Goal: Entertainment & Leisure: Consume media (video, audio)

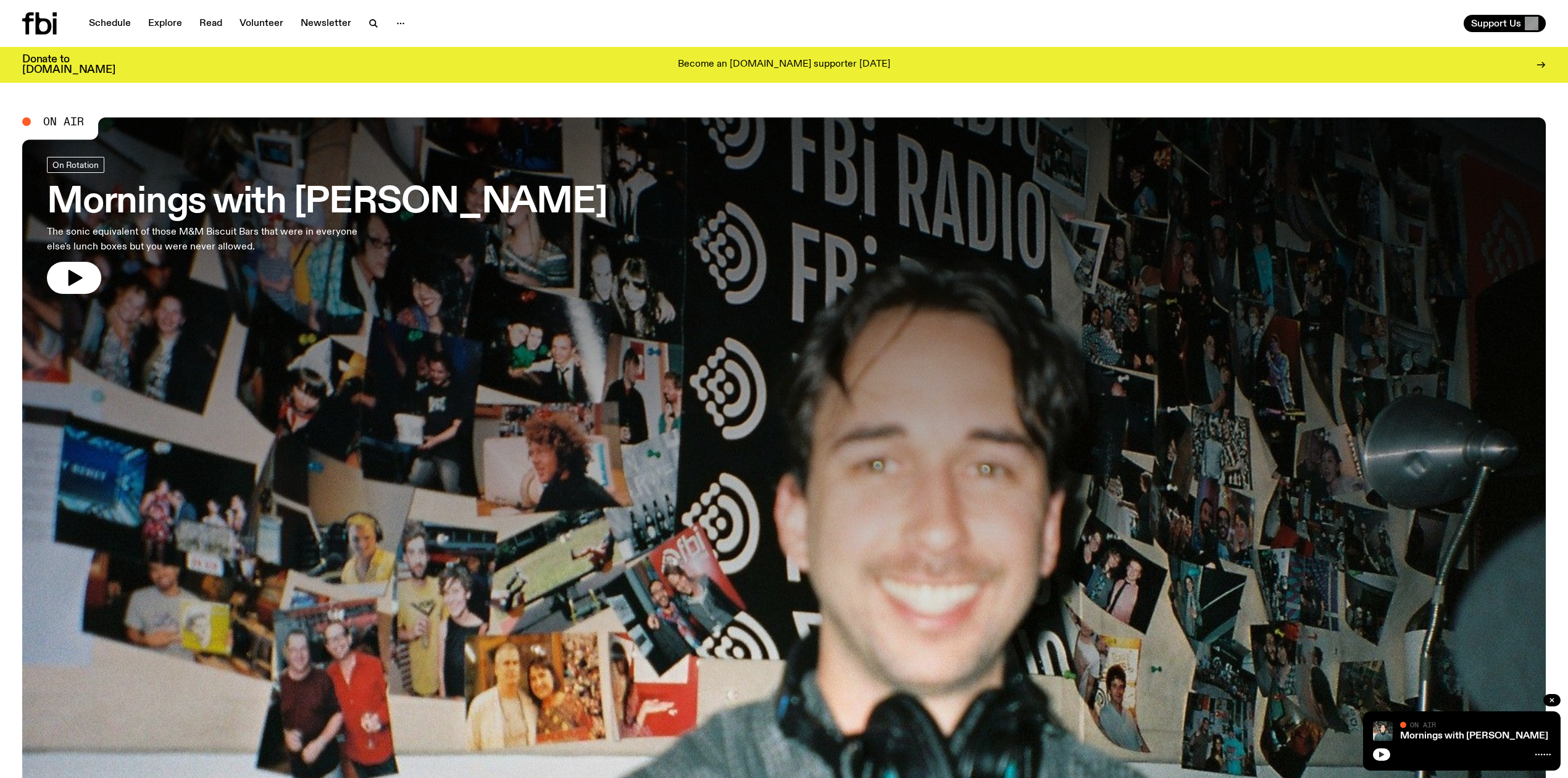
click at [750, 755] on button "button" at bounding box center [1381, 755] width 18 height 13
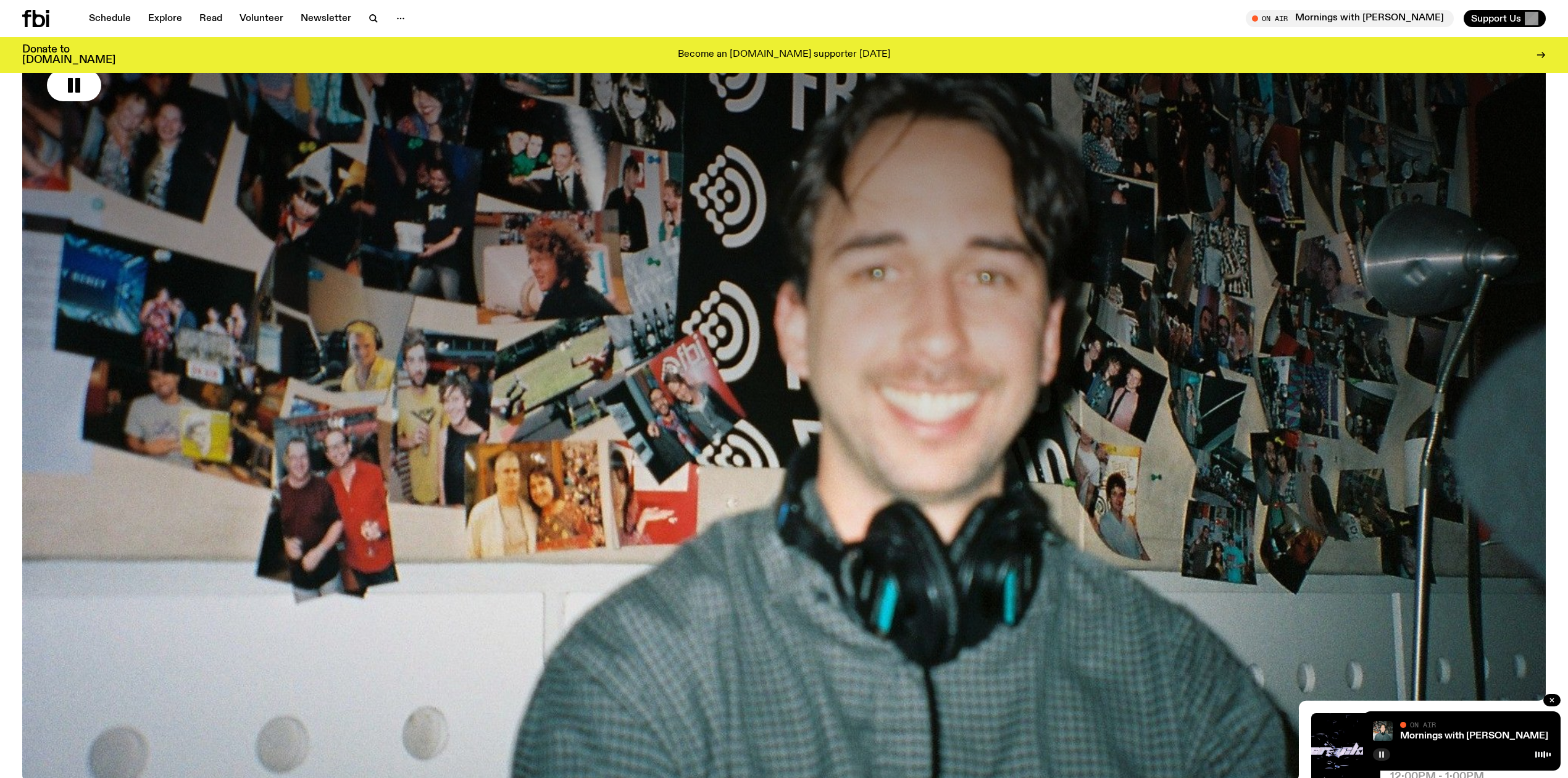
scroll to position [182, 0]
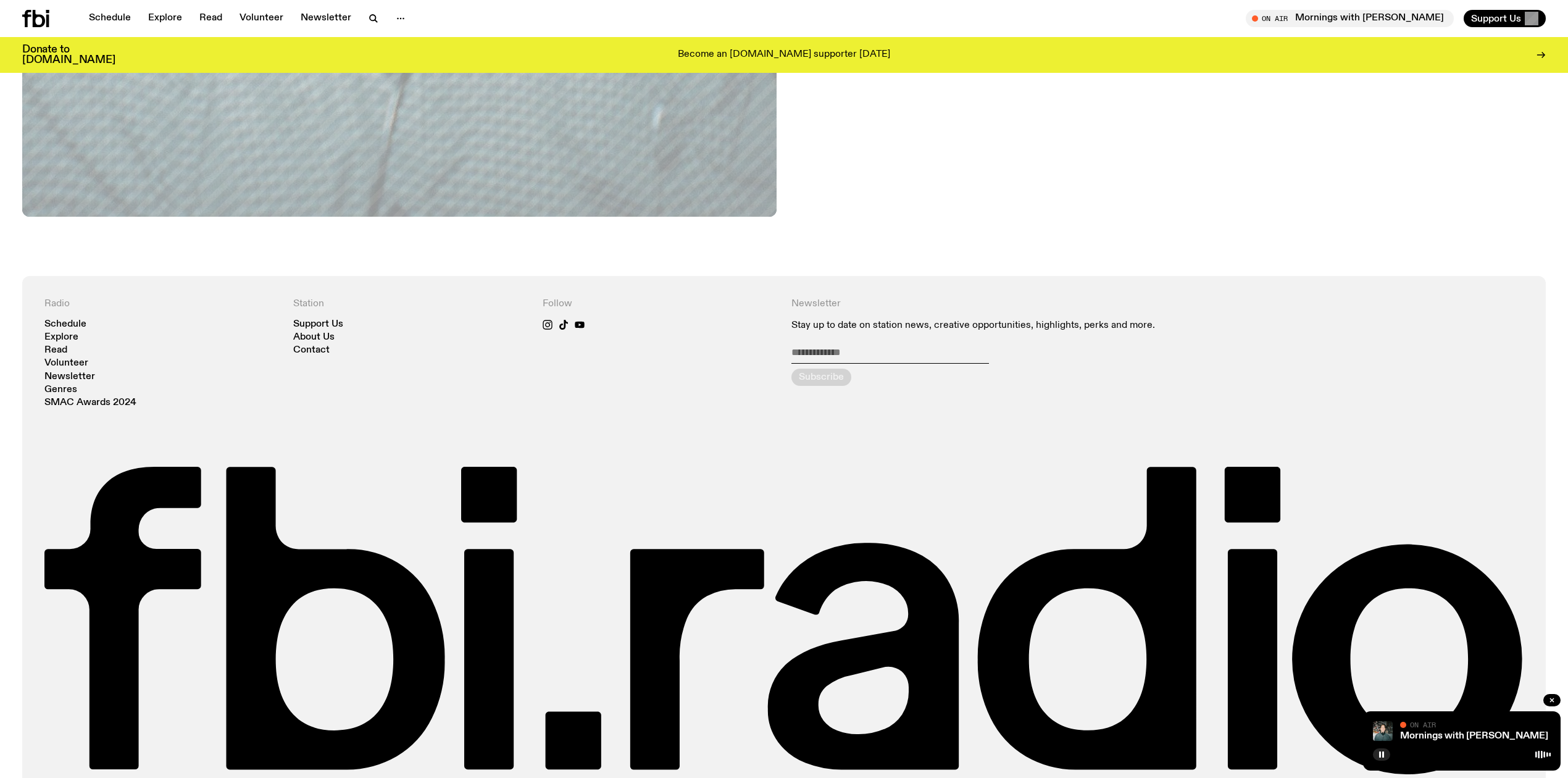
scroll to position [1024, 0]
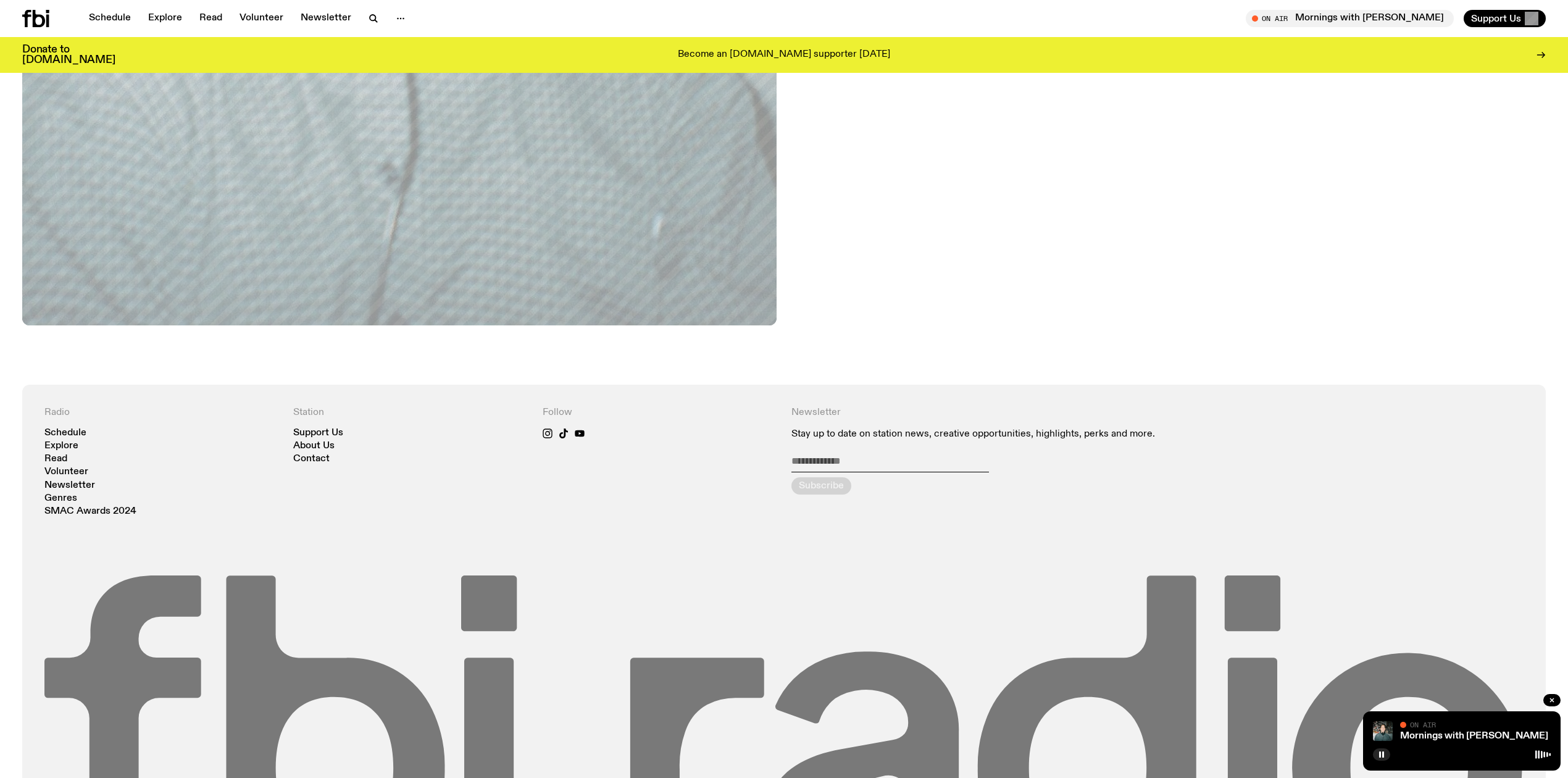
scroll to position [878, 0]
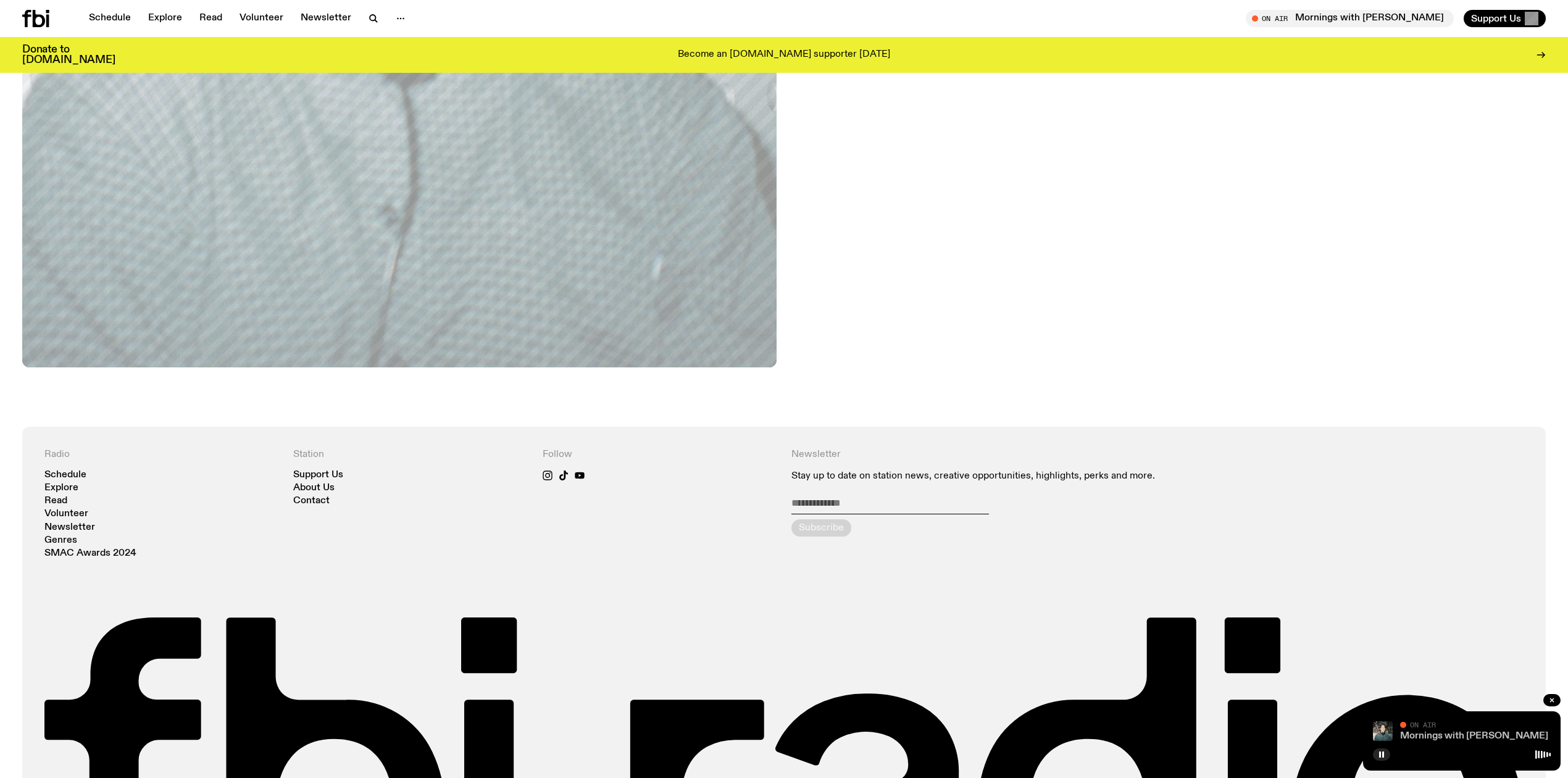
click at [750, 731] on link "Mornings with [PERSON_NAME]" at bounding box center [1474, 736] width 148 height 10
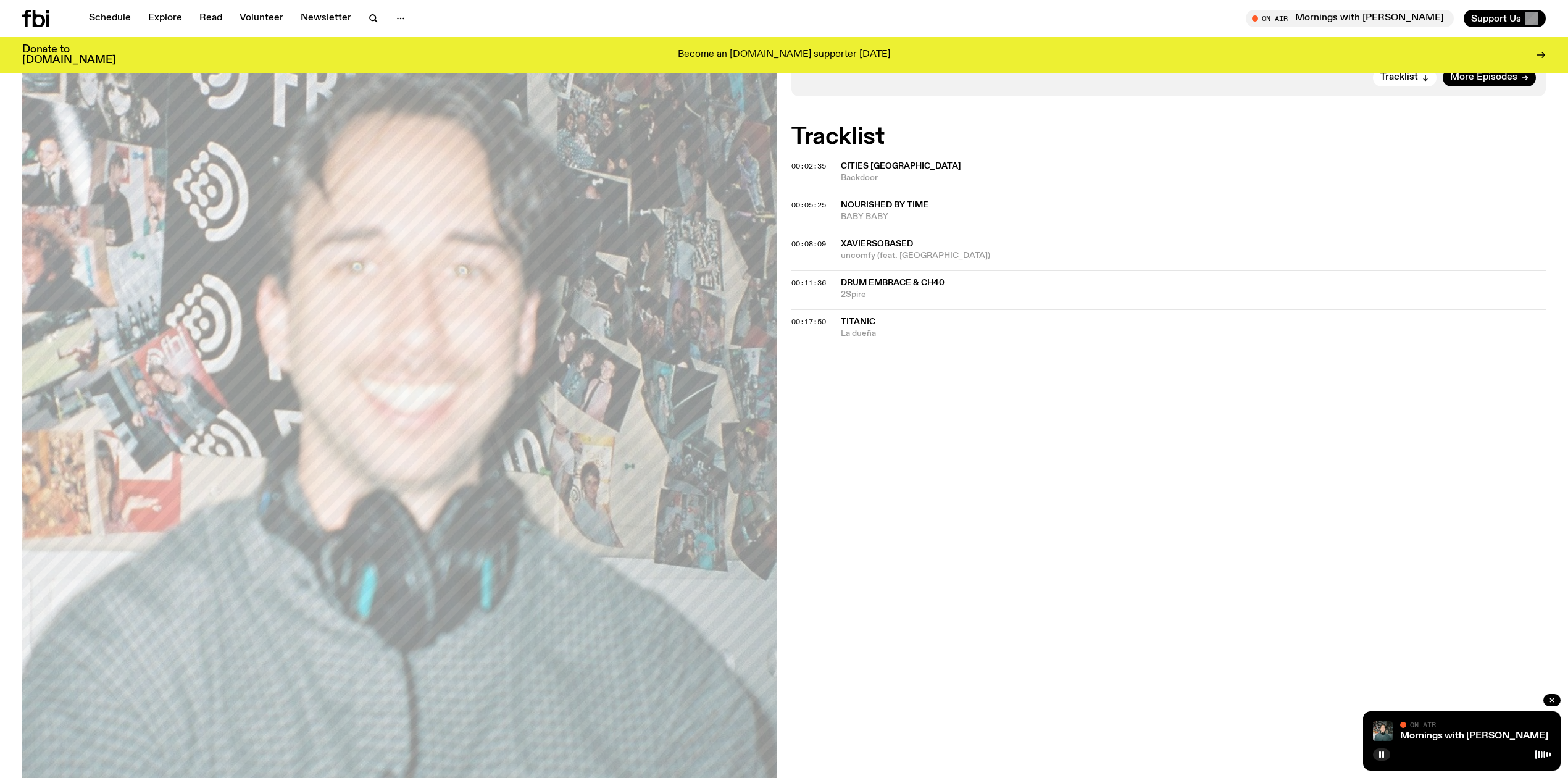
scroll to position [275, 0]
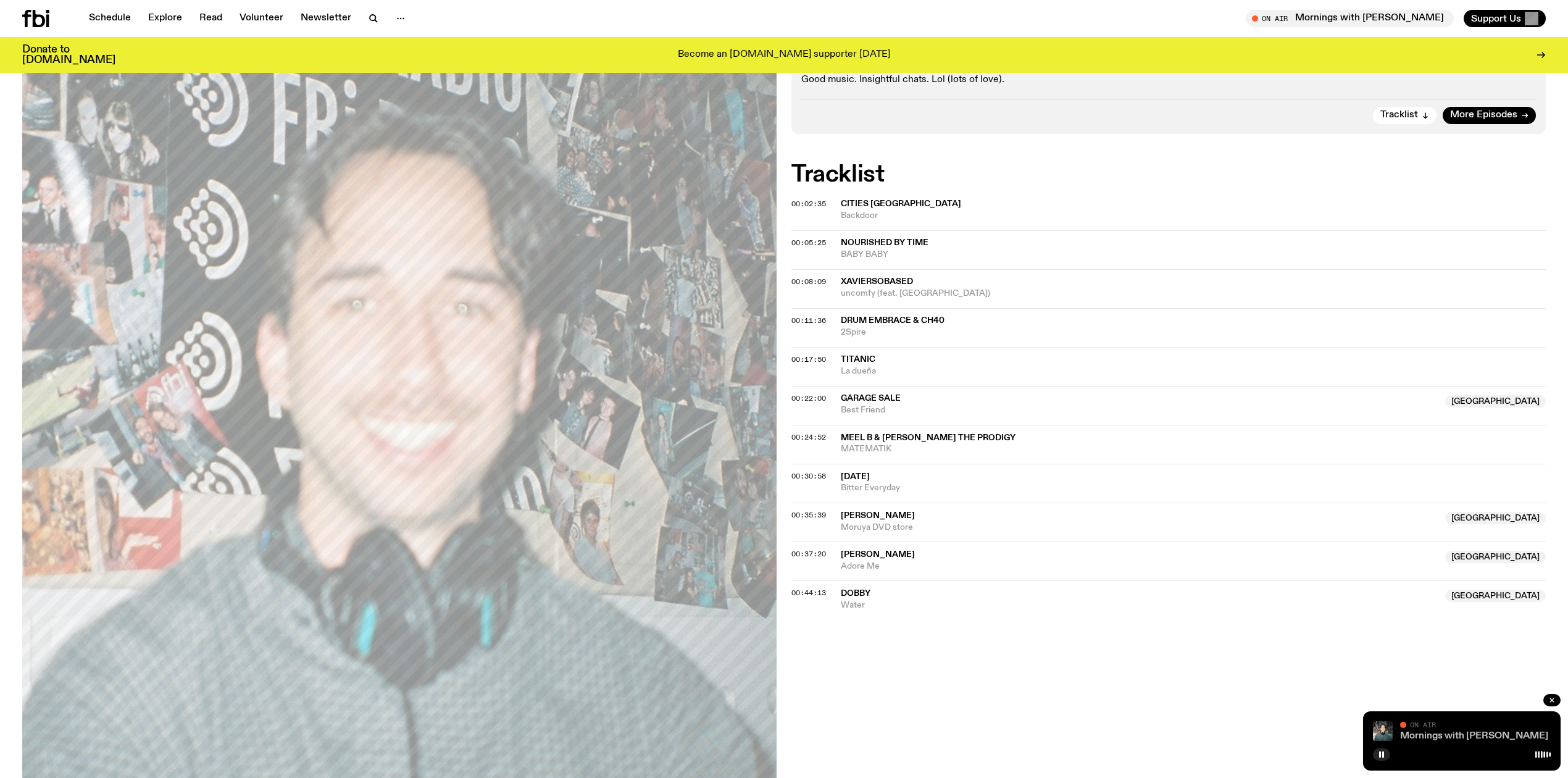
click at [750, 735] on link "Mornings with [PERSON_NAME]" at bounding box center [1474, 736] width 148 height 10
click at [750, 755] on rect "button" at bounding box center [1383, 755] width 2 height 6
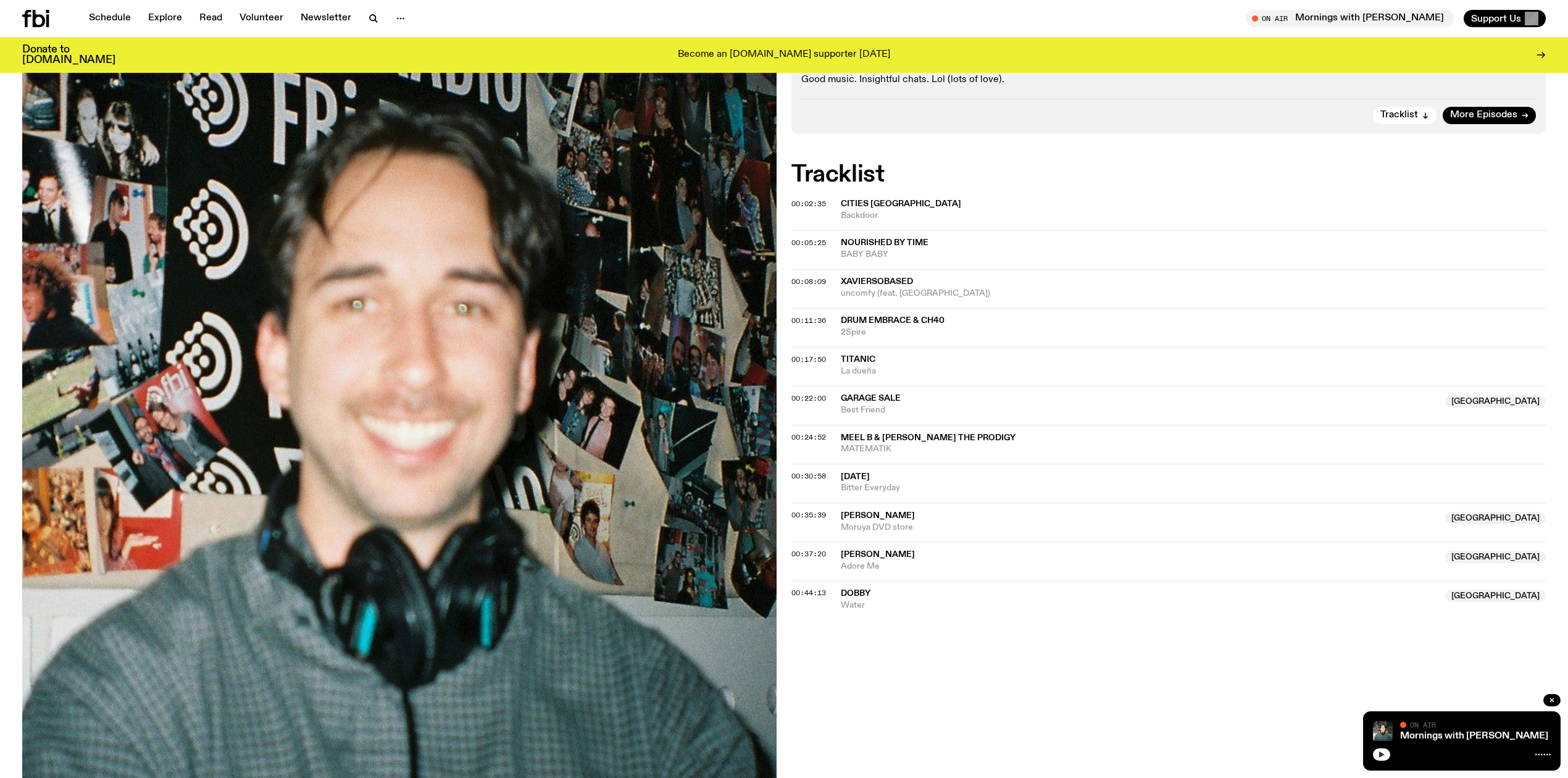
drag, startPoint x: 1190, startPoint y: 683, endPoint x: 1236, endPoint y: 687, distance: 46.2
click at [750, 683] on div "On Air Now On Rotation 🐛🐸🌻😳🥾💆‍♂️🥯🦆😘🫒🌝🦭🦸🎶😎👽🌵😼🦔 Good music. Insightful chats. Lol…" at bounding box center [784, 497] width 1568 height 1065
click at [750, 757] on icon "button" at bounding box center [1382, 755] width 6 height 6
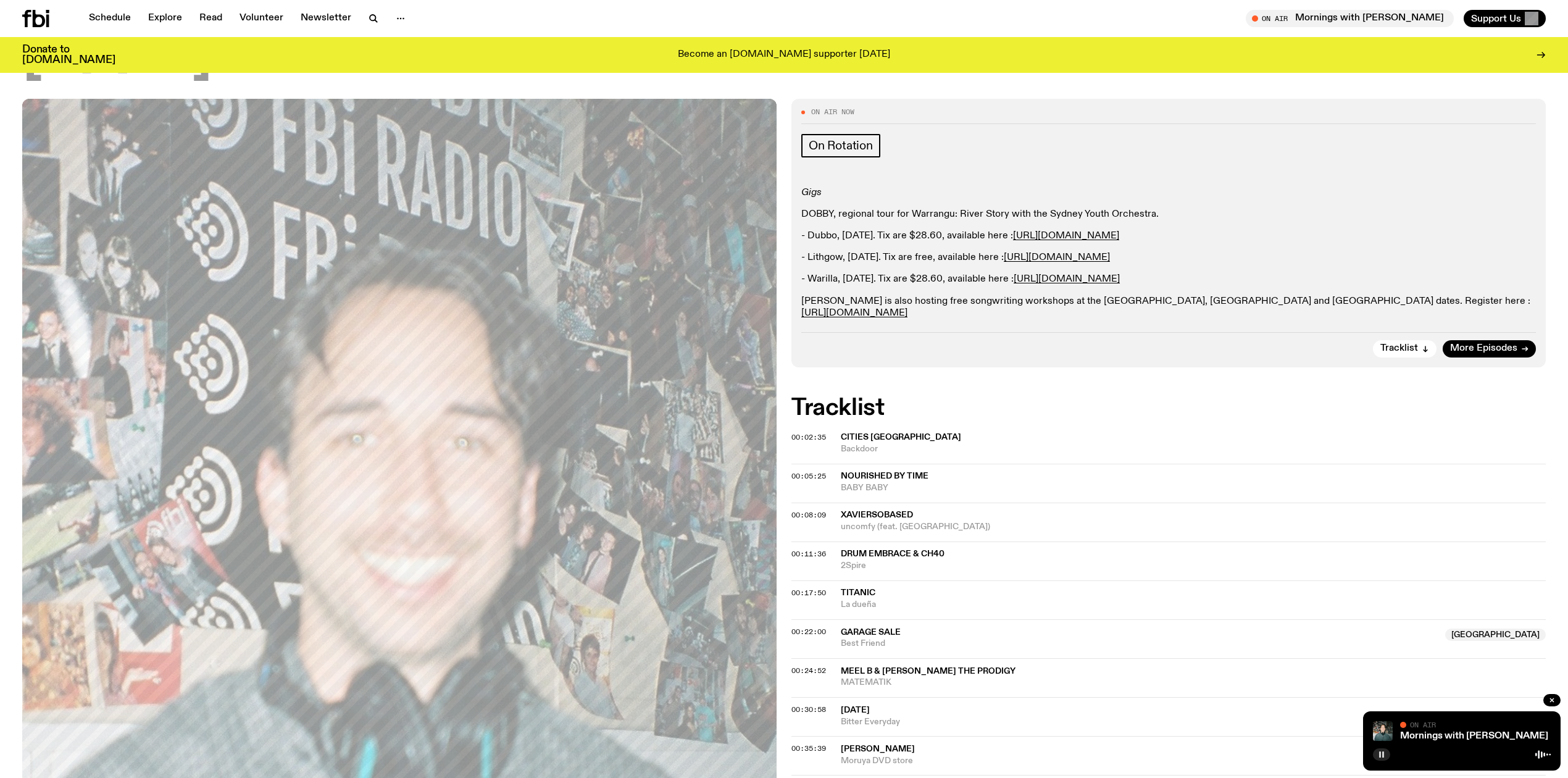
scroll to position [137, 0]
